Goal: Find specific page/section: Find specific page/section

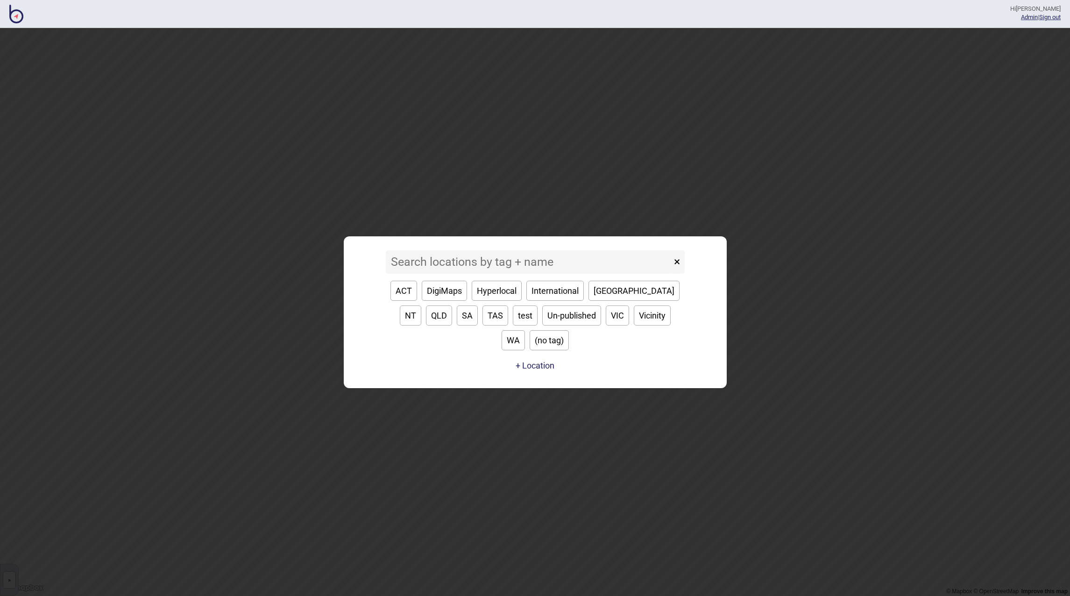
click at [489, 274] on input at bounding box center [529, 261] width 286 height 23
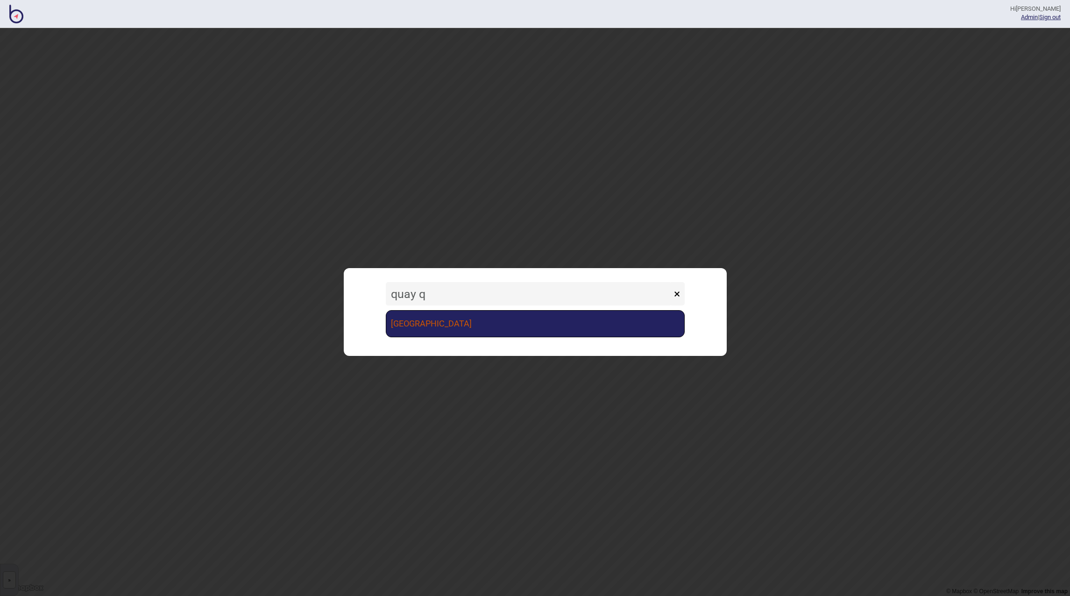
type input "quay q"
click at [535, 327] on link "[GEOGRAPHIC_DATA]" at bounding box center [535, 323] width 299 height 27
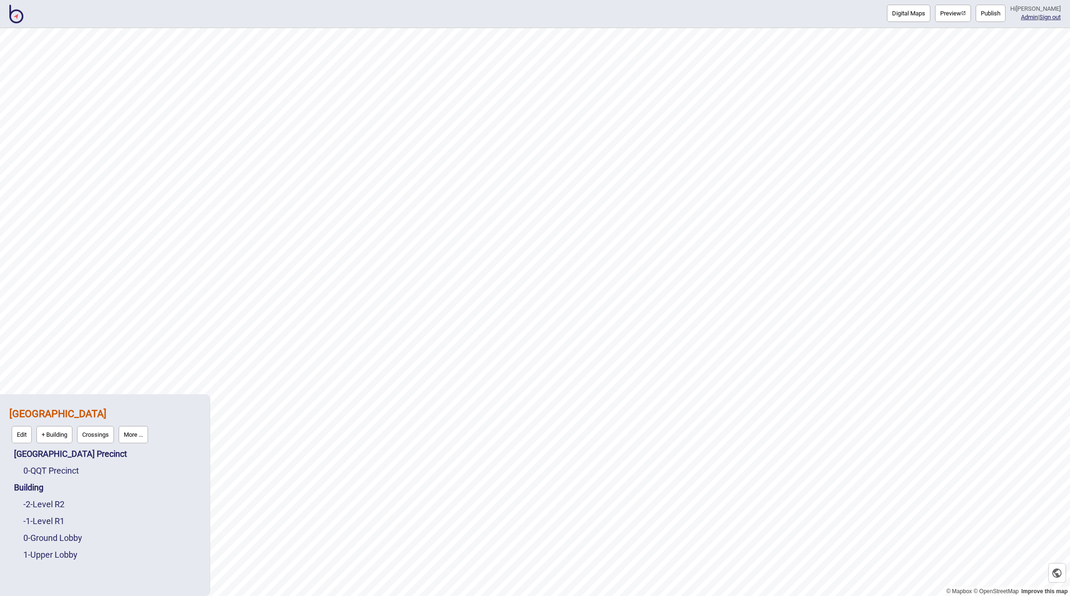
click at [124, 437] on button "More ..." at bounding box center [133, 434] width 29 height 17
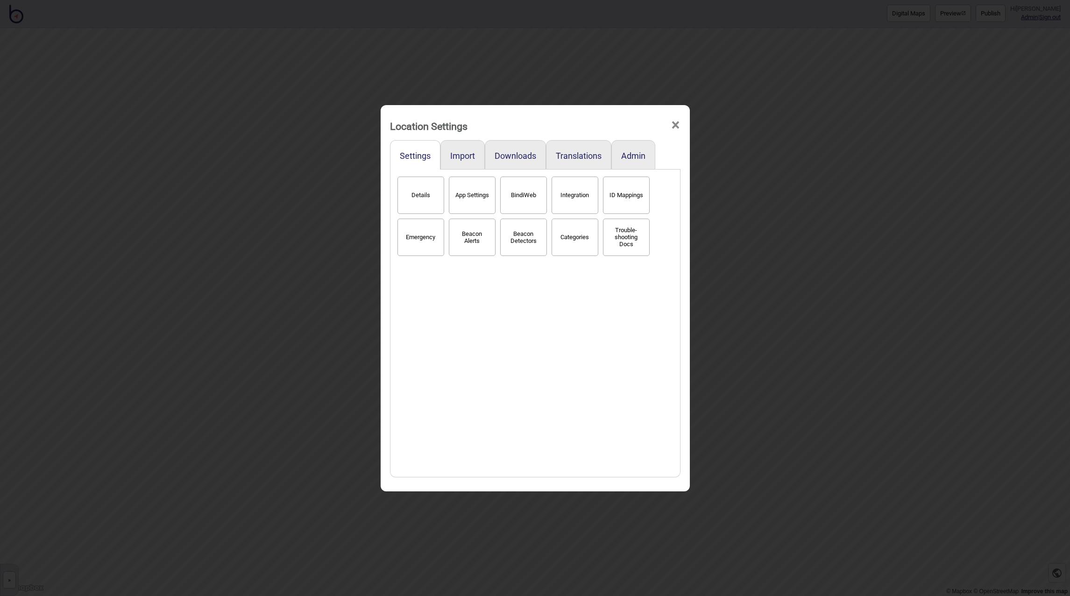
click at [517, 200] on button "BindiWeb" at bounding box center [523, 195] width 47 height 37
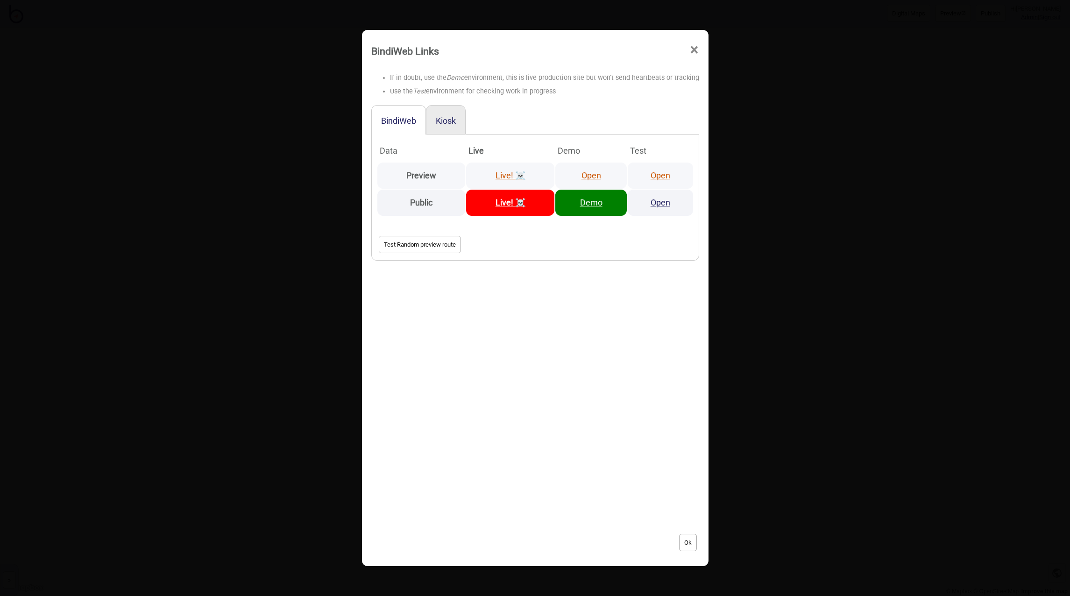
click at [651, 177] on link "Open" at bounding box center [661, 176] width 20 height 10
click at [959, 498] on div "BindiWeb Links × If in doubt, use the Demo environment, this is live production…" at bounding box center [535, 298] width 1070 height 596
click at [959, 498] on div "Location Settings × Settings Import Downloads Translations Admin Details App Se…" at bounding box center [535, 298] width 1070 height 596
